Goal: Transaction & Acquisition: Purchase product/service

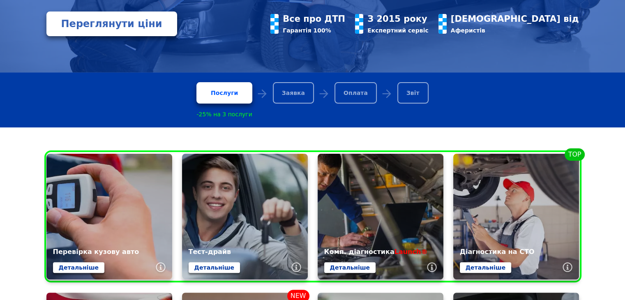
scroll to position [209, 0]
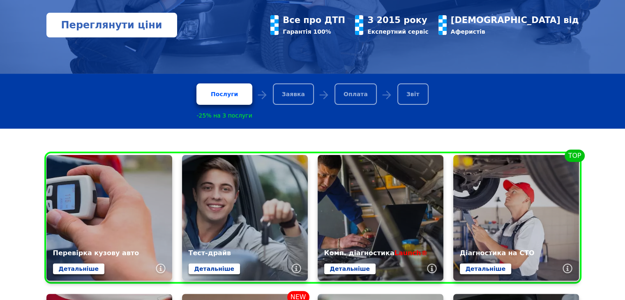
click at [123, 25] on link "Переглянути ціни" at bounding box center [111, 25] width 131 height 25
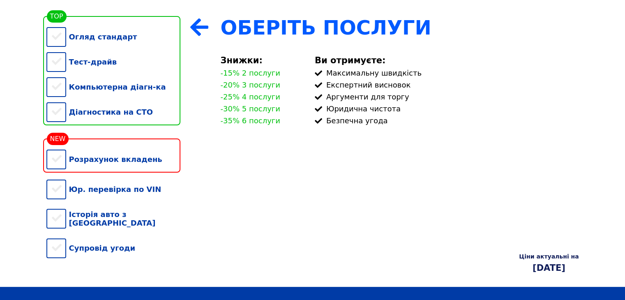
scroll to position [189, 0]
click at [62, 39] on div "Огляд стандарт" at bounding box center [113, 36] width 134 height 25
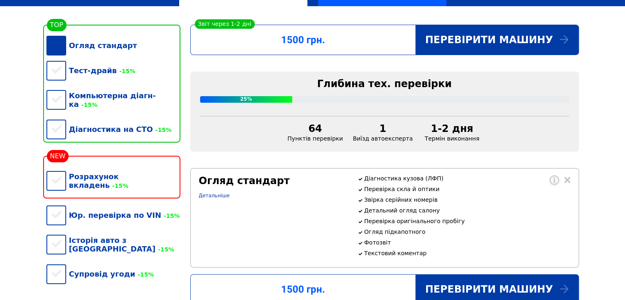
scroll to position [180, 0]
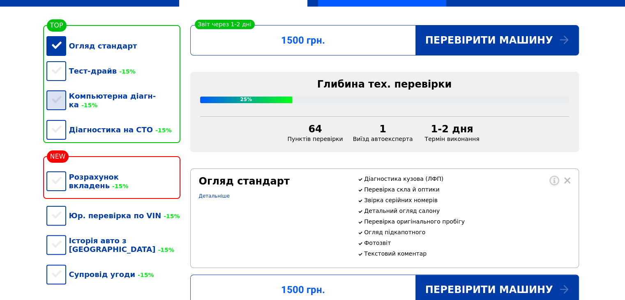
click at [56, 102] on div "Компьютерна діагн-ка -15%" at bounding box center [113, 100] width 134 height 34
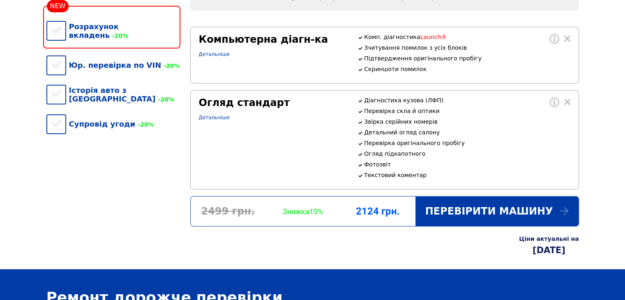
scroll to position [322, 0]
